Goal: Information Seeking & Learning: Find contact information

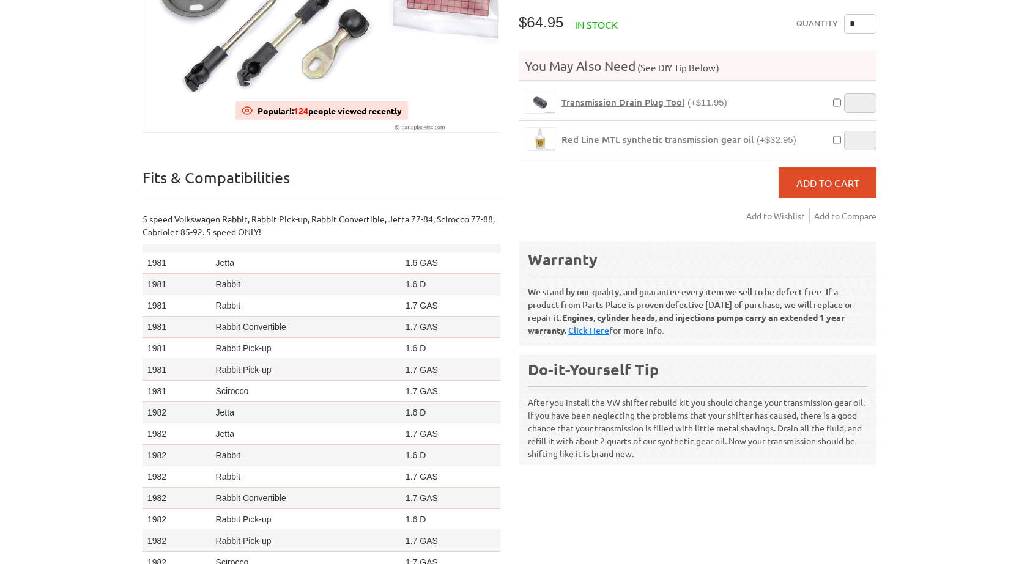
scroll to position [489, 0]
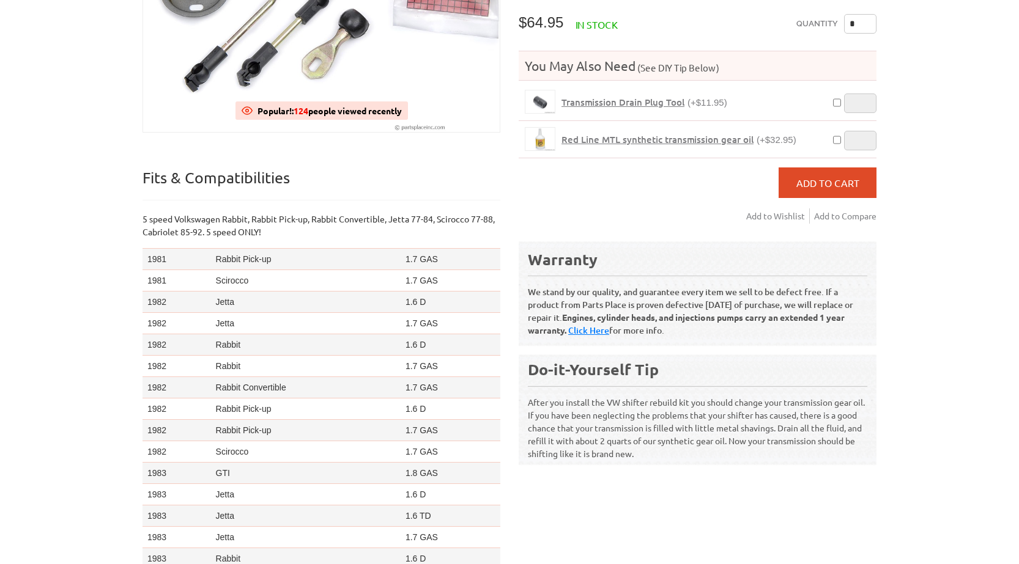
drag, startPoint x: 138, startPoint y: 306, endPoint x: 361, endPoint y: 307, distance: 223.2
click at [361, 307] on div "Home MK1 5 Speed Shifter Rebuilding Kit" at bounding box center [509, 233] width 770 height 805
drag, startPoint x: 218, startPoint y: 293, endPoint x: 175, endPoint y: 287, distance: 42.7
click at [203, 292] on tr "1982 Jetta 1.6 D" at bounding box center [321, 302] width 358 height 21
drag, startPoint x: 138, startPoint y: 293, endPoint x: 176, endPoint y: 309, distance: 41.1
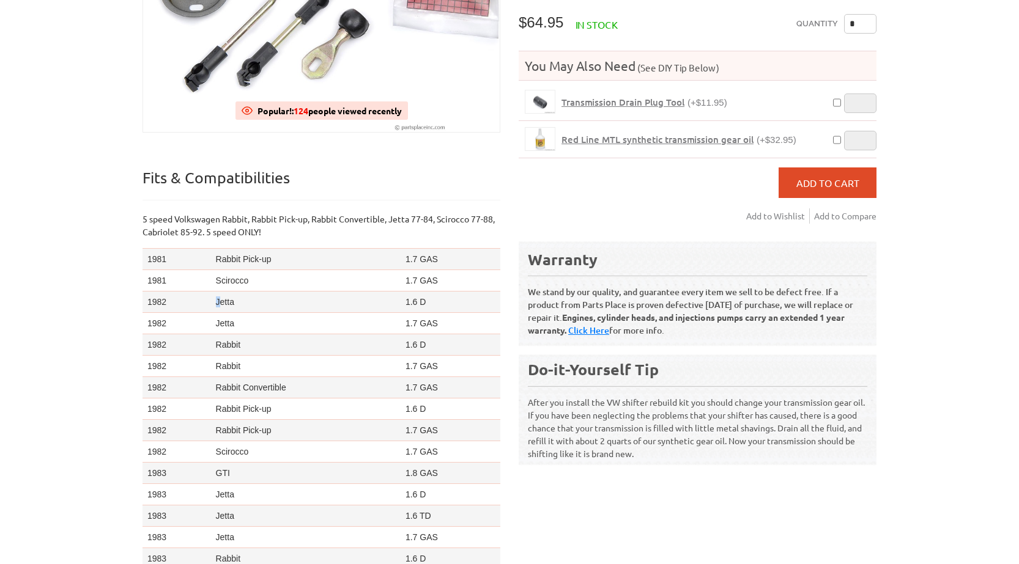
click at [176, 309] on div "Home MK1 5 Speed Shifter Rebuilding Kit" at bounding box center [509, 233] width 770 height 805
click at [183, 339] on td "1982" at bounding box center [176, 344] width 68 height 21
click at [267, 353] on td "Rabbit" at bounding box center [306, 344] width 190 height 21
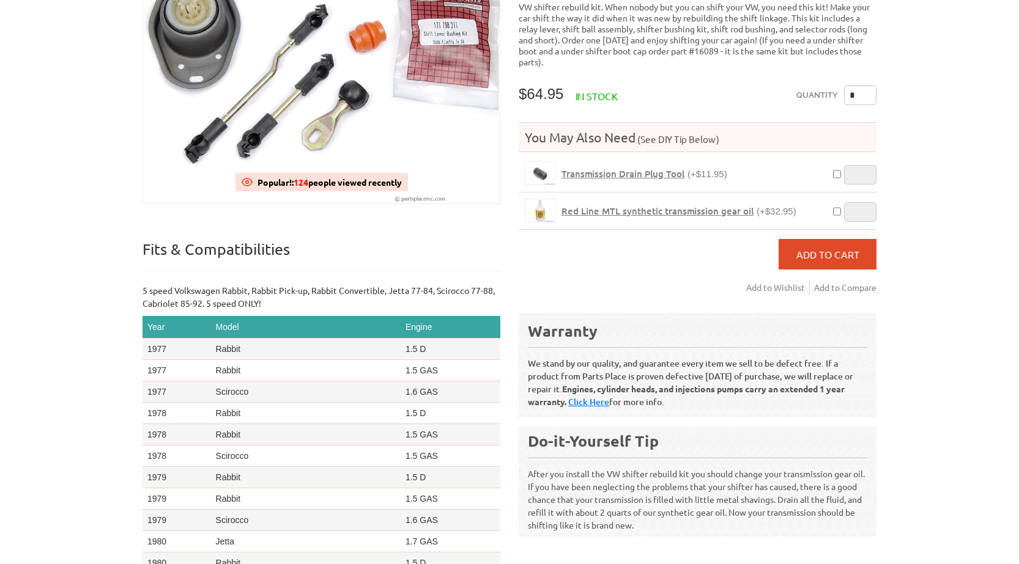
scroll to position [0, 0]
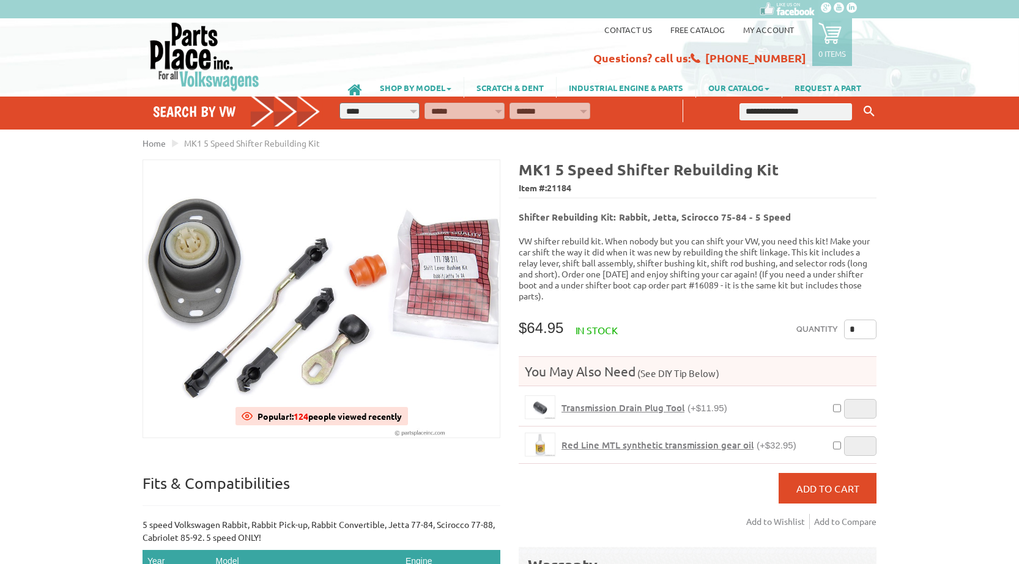
click at [620, 24] on li "Contact us" at bounding box center [628, 26] width 66 height 17
click at [642, 28] on link "Contact us" at bounding box center [628, 29] width 48 height 10
